Goal: Transaction & Acquisition: Book appointment/travel/reservation

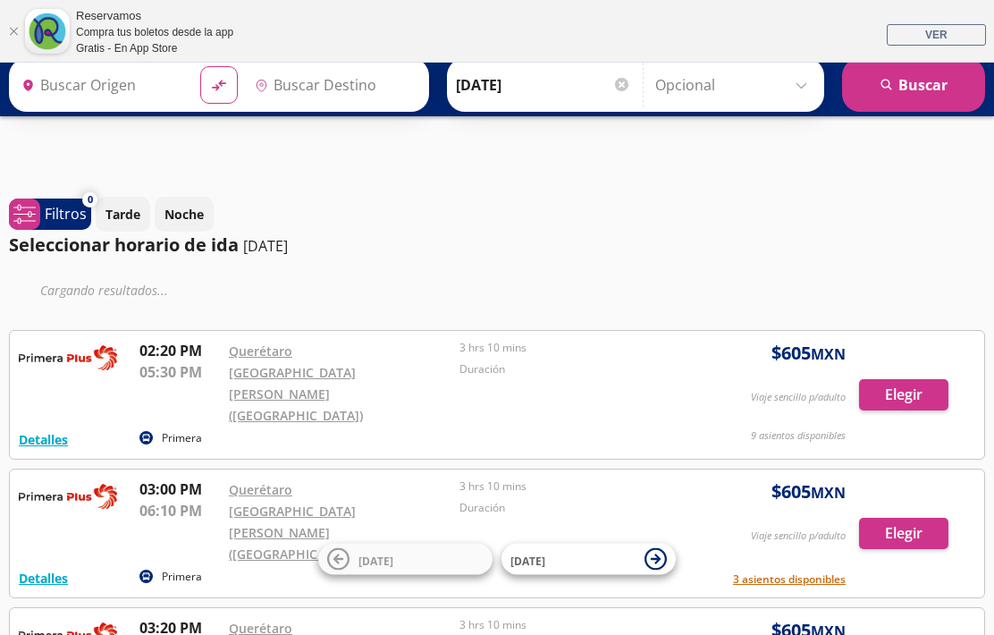
type input "Santiago de Querétaro, [GEOGRAPHIC_DATA]"
type input "[GEOGRAPHIC_DATA][PERSON_NAME] ([GEOGRAPHIC_DATA]), [GEOGRAPHIC_DATA]"
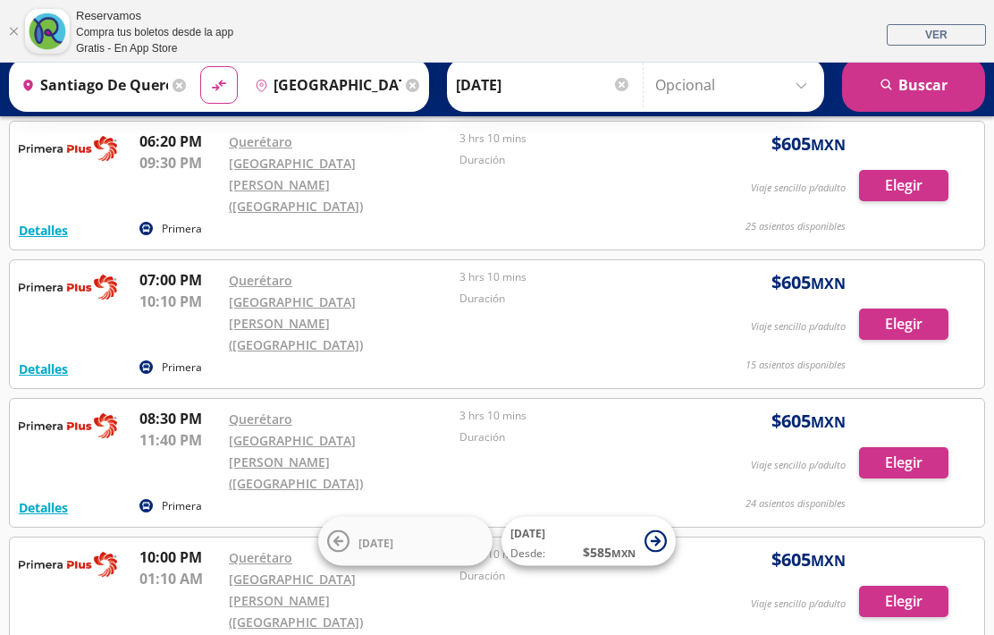
scroll to position [1226, 0]
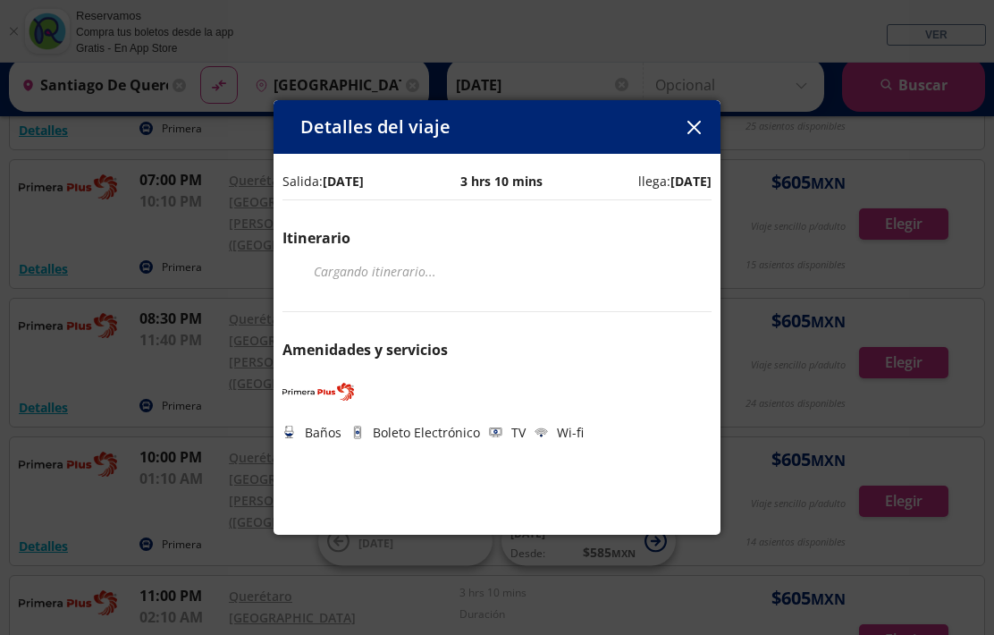
click at [191, 634] on div "Detalles del viaje Salida: [DATE] 3 hrs 10 mins llega: [DATE] Itinerario Cargan…" at bounding box center [497, 317] width 994 height 635
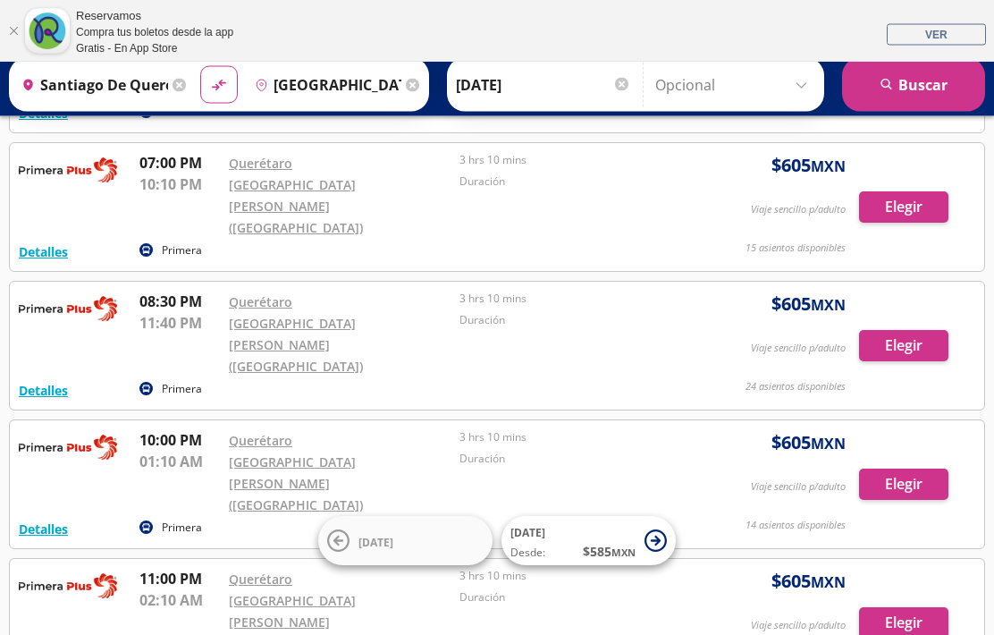
scroll to position [1299, 0]
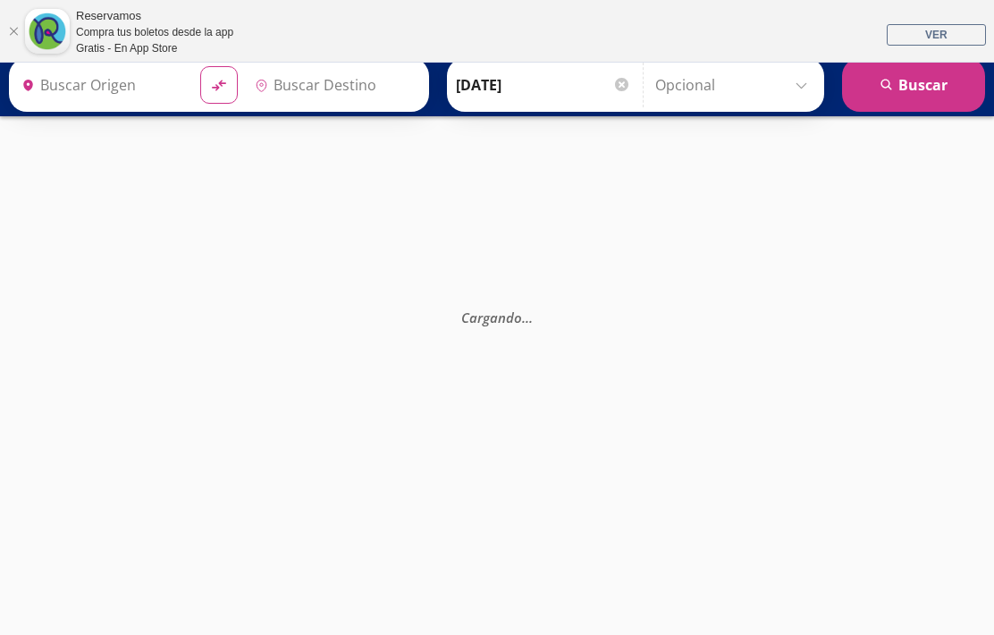
type input "Santiago de Querétaro, [GEOGRAPHIC_DATA]"
type input "[GEOGRAPHIC_DATA][PERSON_NAME] ([GEOGRAPHIC_DATA]), [GEOGRAPHIC_DATA]"
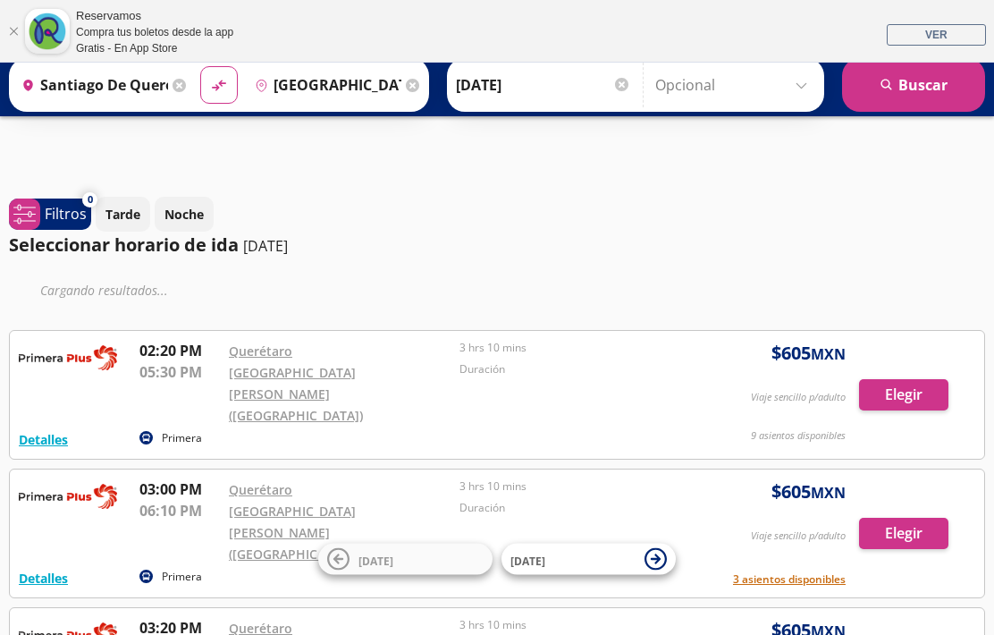
click at [888, 91] on icon "search" at bounding box center [887, 85] width 13 height 13
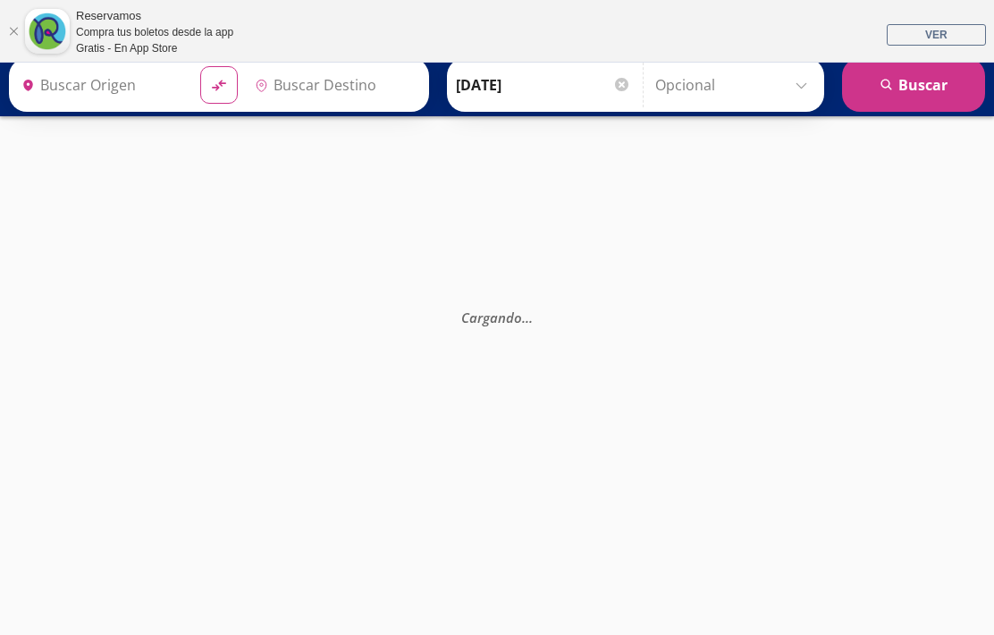
type input "Santiago de Querétaro, [GEOGRAPHIC_DATA]"
type input "[GEOGRAPHIC_DATA][PERSON_NAME] ([GEOGRAPHIC_DATA]), [GEOGRAPHIC_DATA]"
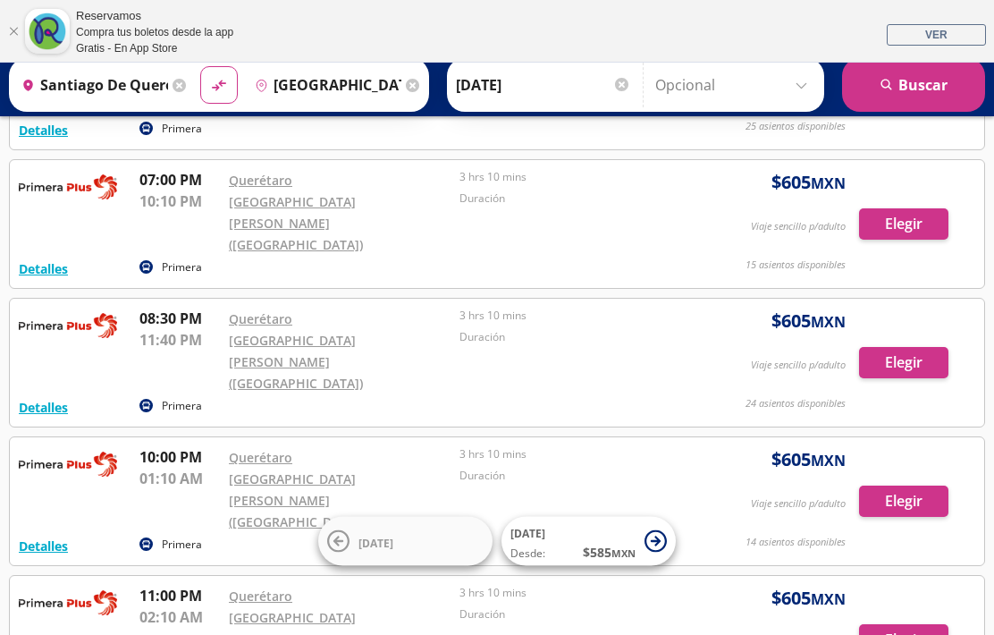
scroll to position [1299, 0]
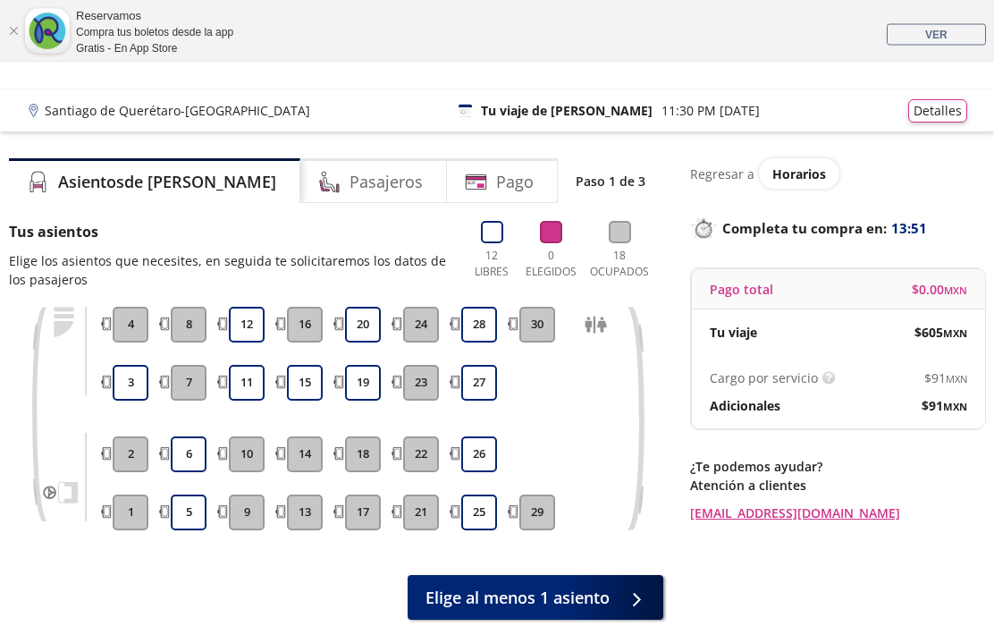
scroll to position [27, 0]
click at [772, 420] on div "Cargo por servicio Esto nos permite seguir trabajando para ofrecerte la mayor c…" at bounding box center [838, 391] width 293 height 73
click at [835, 359] on div "Cargo por servicio Esto nos permite seguir trabajando para ofrecerte la mayor c…" at bounding box center [838, 391] width 293 height 73
click at [902, 439] on div "Regresar a Horarios Completa tu compra en : 13:16 Pago total $ 0.00 MXN Tu viaj…" at bounding box center [837, 340] width 295 height 364
click at [823, 384] on img at bounding box center [829, 377] width 13 height 13
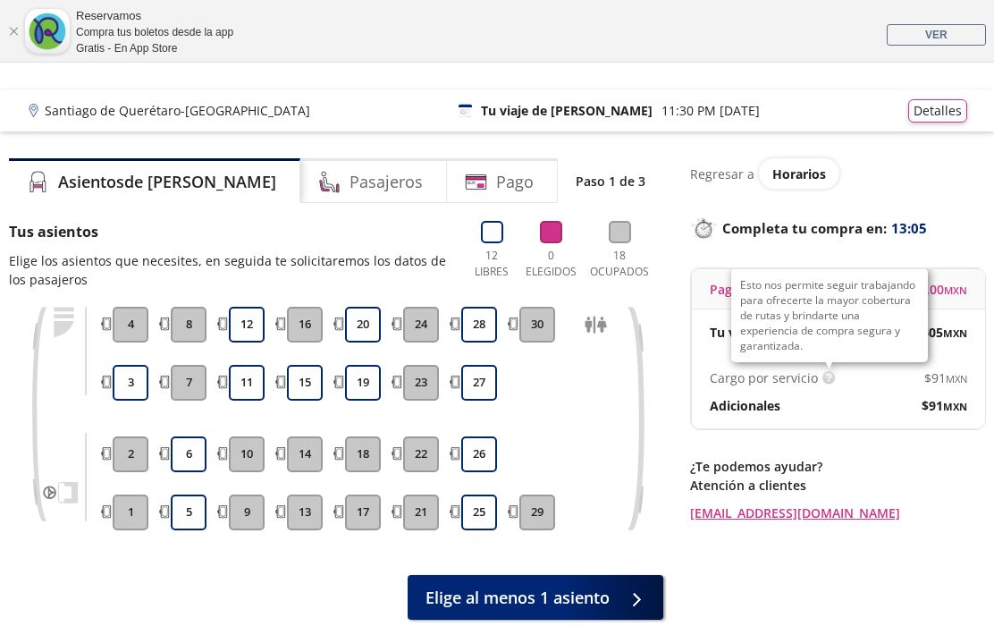
scroll to position [0, 0]
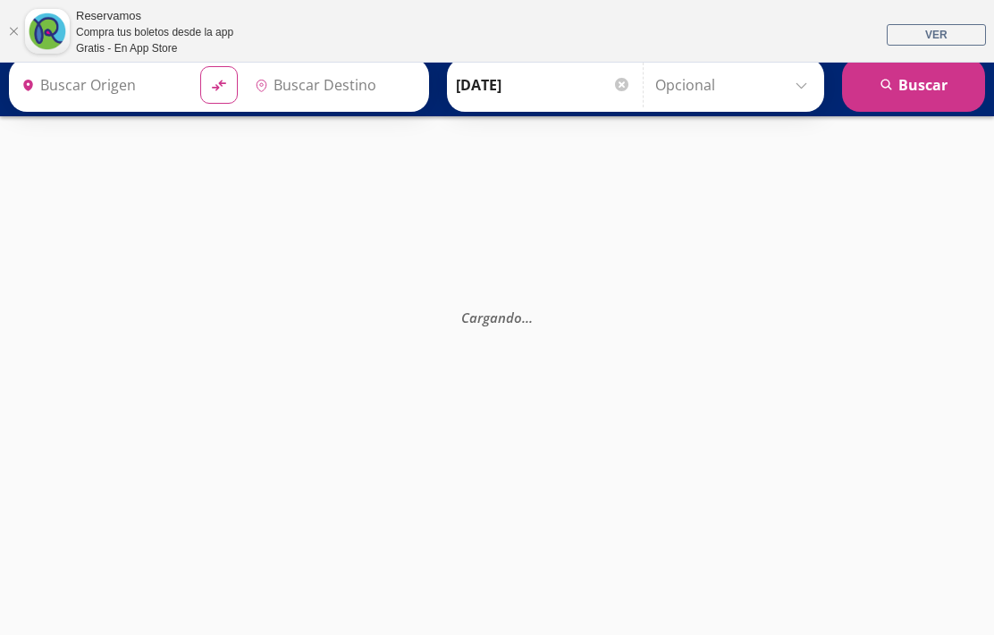
type input "Santiago de Querétaro, [GEOGRAPHIC_DATA]"
type input "[GEOGRAPHIC_DATA][PERSON_NAME] ([GEOGRAPHIC_DATA]), [GEOGRAPHIC_DATA]"
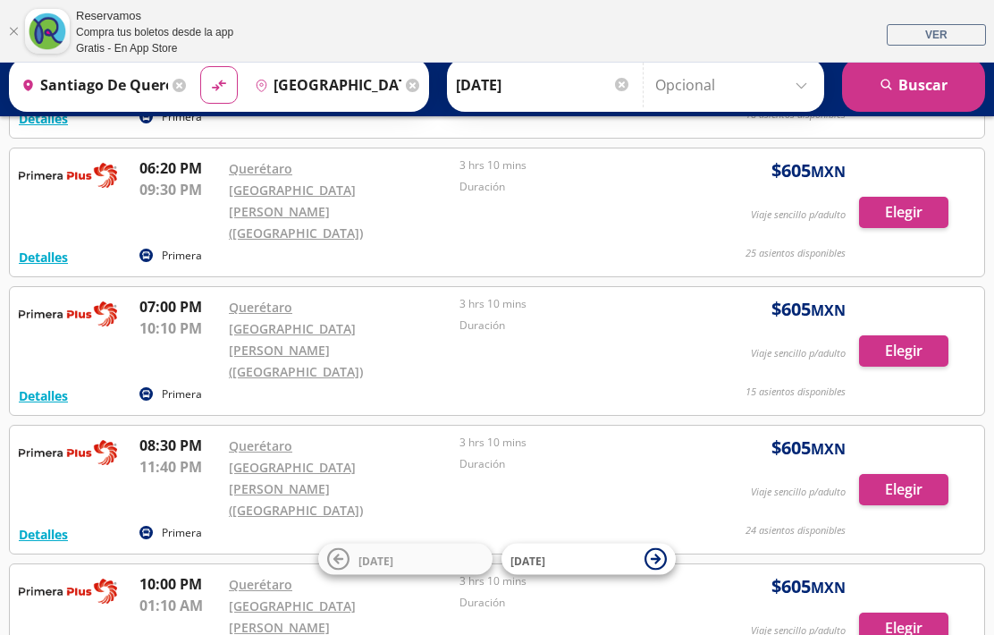
scroll to position [1261, 0]
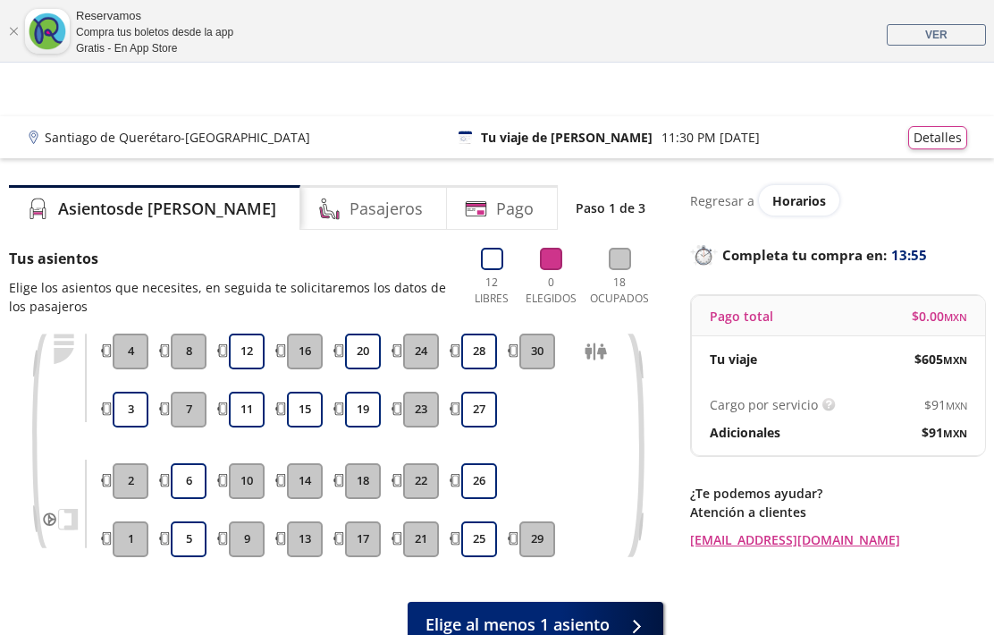
click at [135, 404] on button "3" at bounding box center [131, 410] width 36 height 36
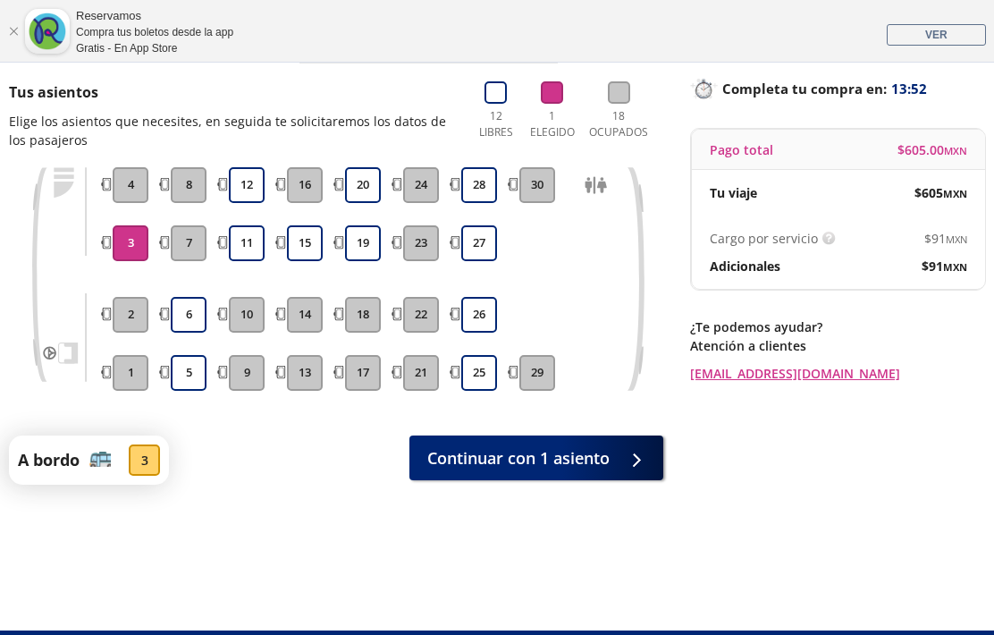
scroll to position [195, 0]
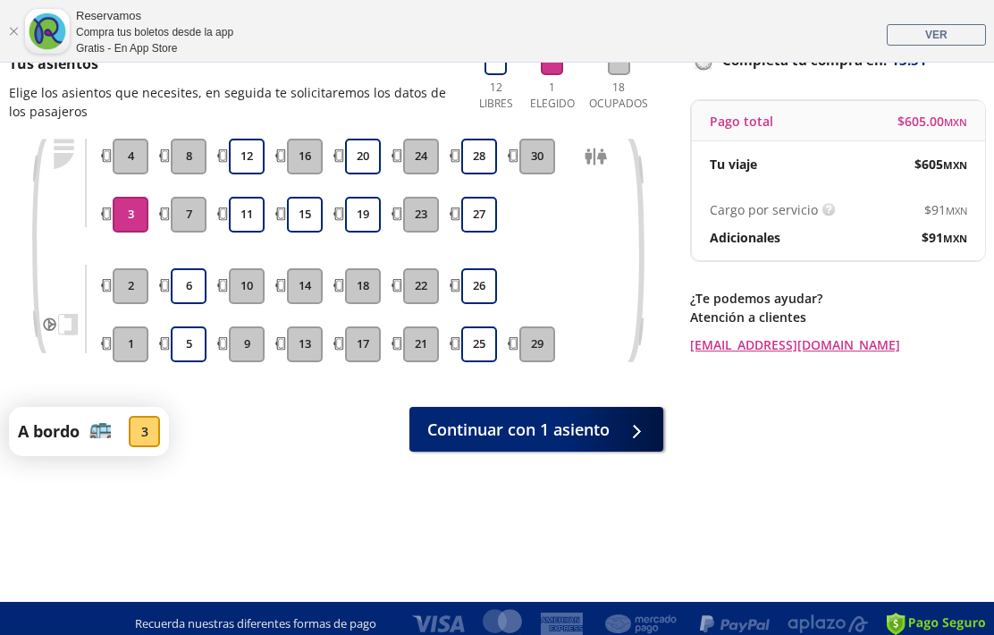
click at [478, 427] on span "Continuar con 1 asiento" at bounding box center [518, 430] width 182 height 24
